Goal: Task Accomplishment & Management: Use online tool/utility

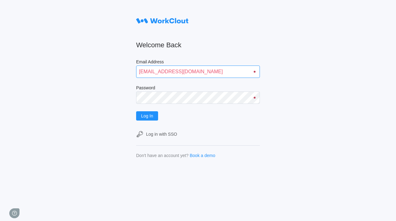
type input "[EMAIL_ADDRESS][DOMAIN_NAME]"
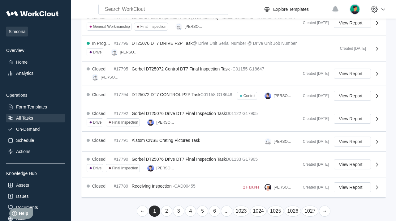
click at [324, 206] on link "→" at bounding box center [324, 211] width 11 height 11
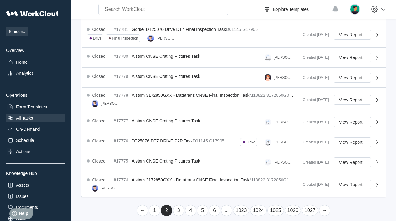
click at [324, 206] on link "→" at bounding box center [324, 210] width 11 height 11
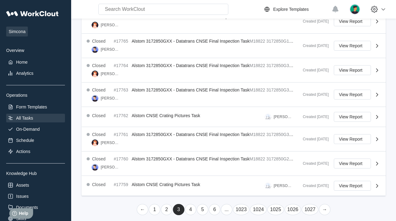
click at [324, 206] on link "→" at bounding box center [324, 209] width 11 height 11
